Goal: Information Seeking & Learning: Learn about a topic

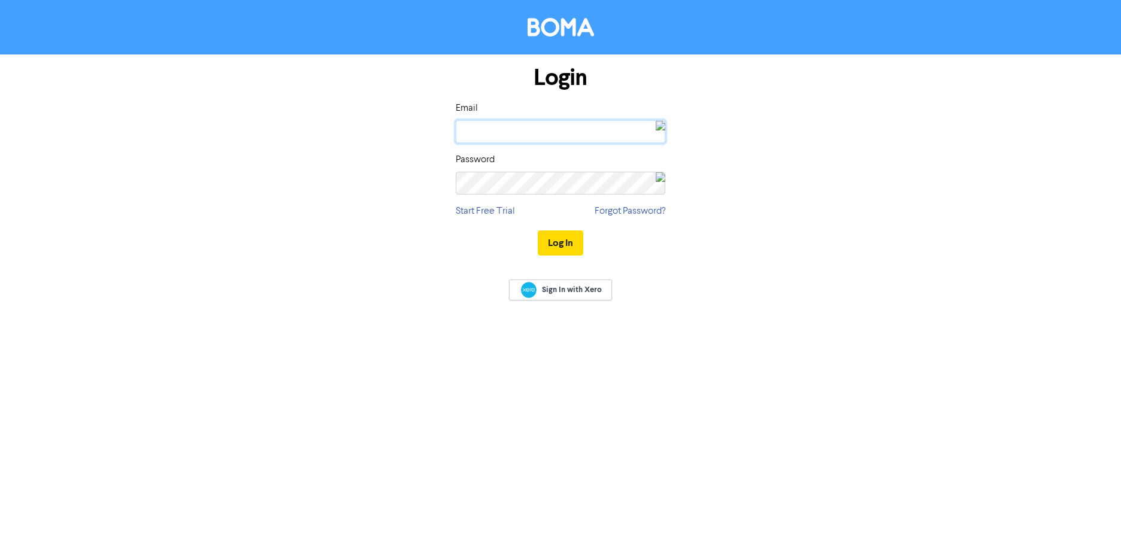
type input "[EMAIL_ADDRESS][DOMAIN_NAME]"
